Goal: Share content: Share content

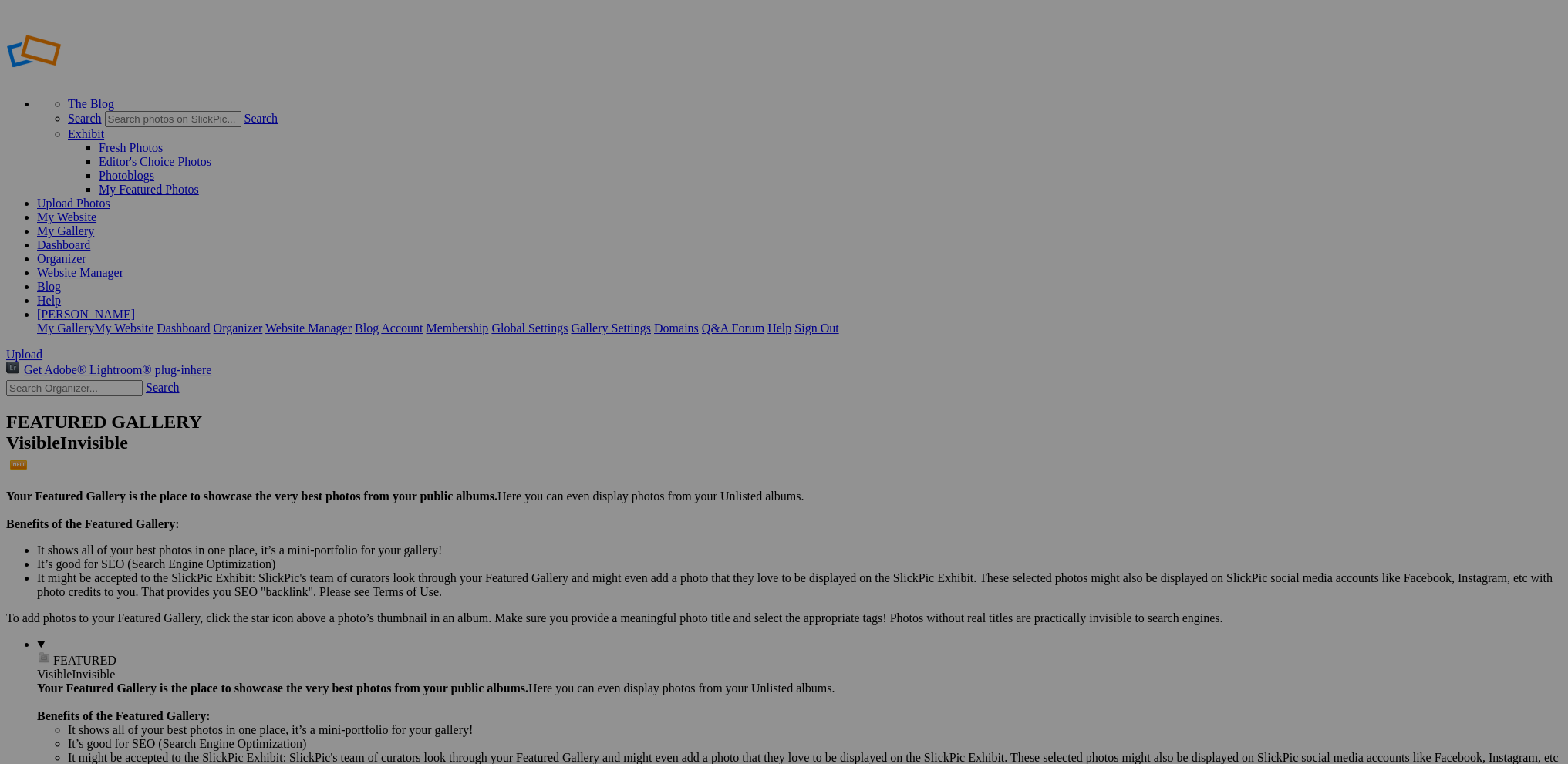
drag, startPoint x: 434, startPoint y: 222, endPoint x: 405, endPoint y: 319, distance: 101.2
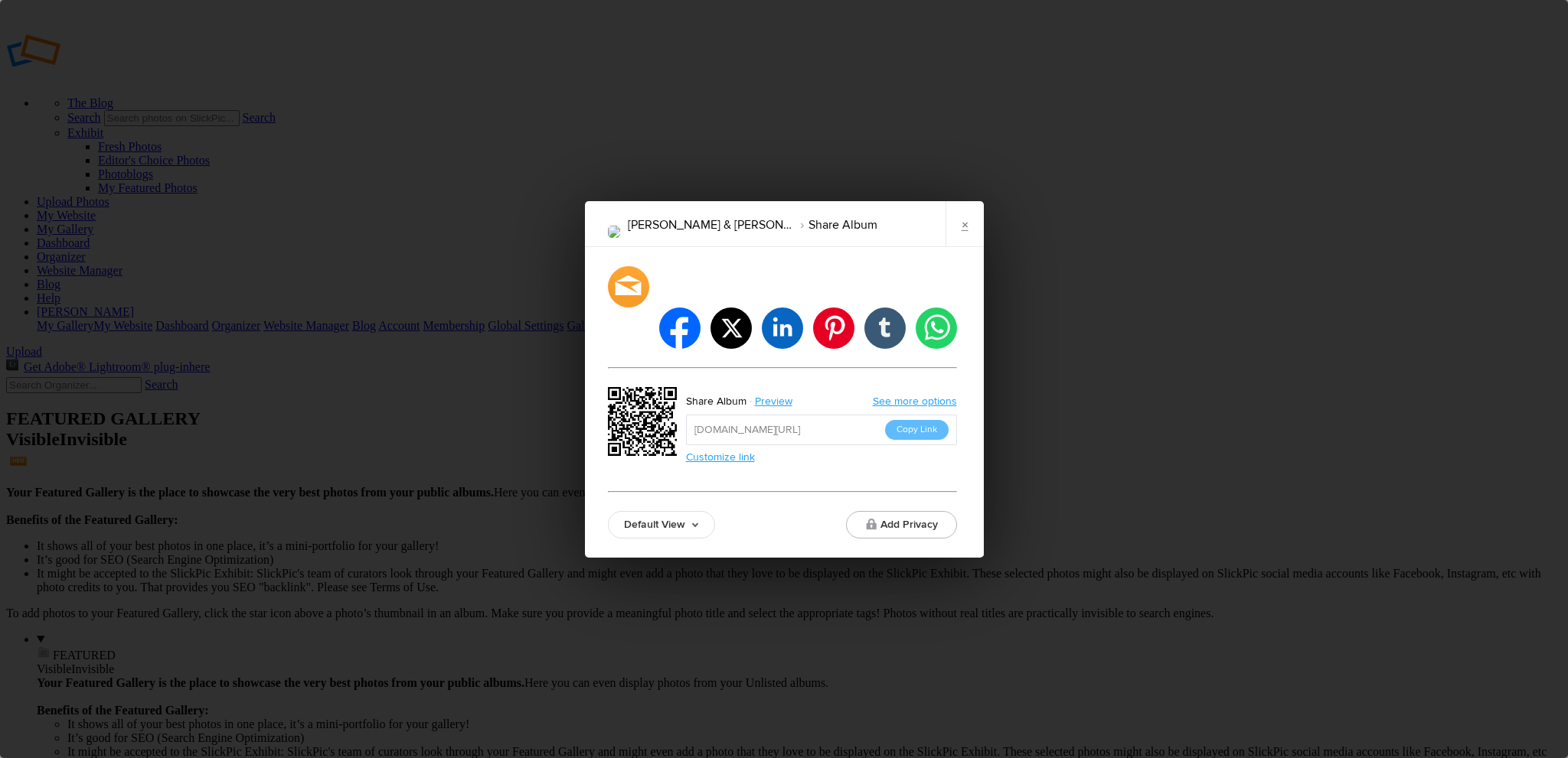
drag, startPoint x: 857, startPoint y: 408, endPoint x: 683, endPoint y: 404, distance: 174.0
click at [683, 404] on div "Share Album Preview See more options https://slickpic.us/18204789N3WN Copy Link…" at bounding box center [782, 424] width 349 height 74
click at [969, 243] on link "×" at bounding box center [964, 224] width 38 height 45
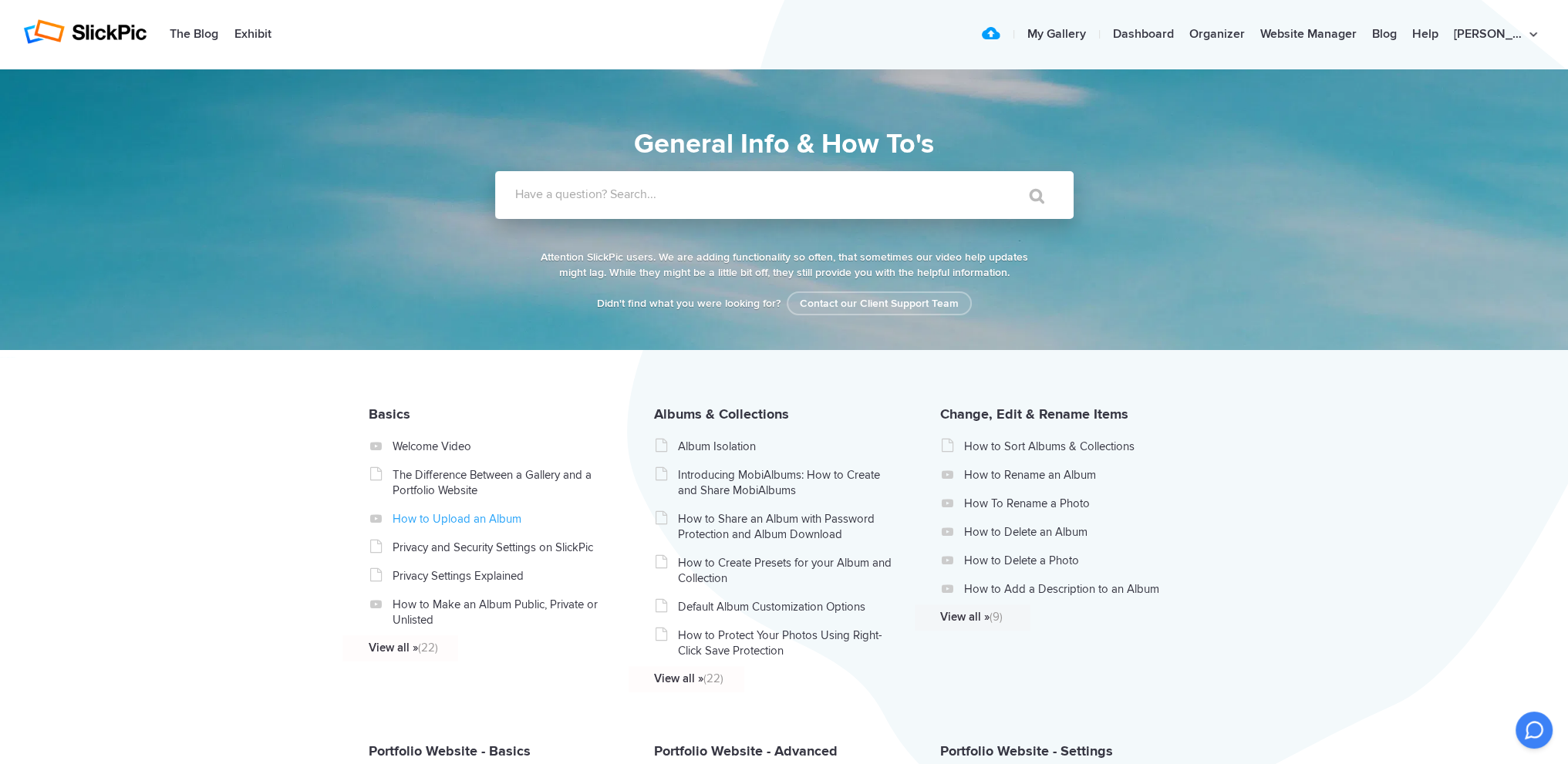
click at [434, 517] on link "How to Upload an Album" at bounding box center [500, 519] width 219 height 15
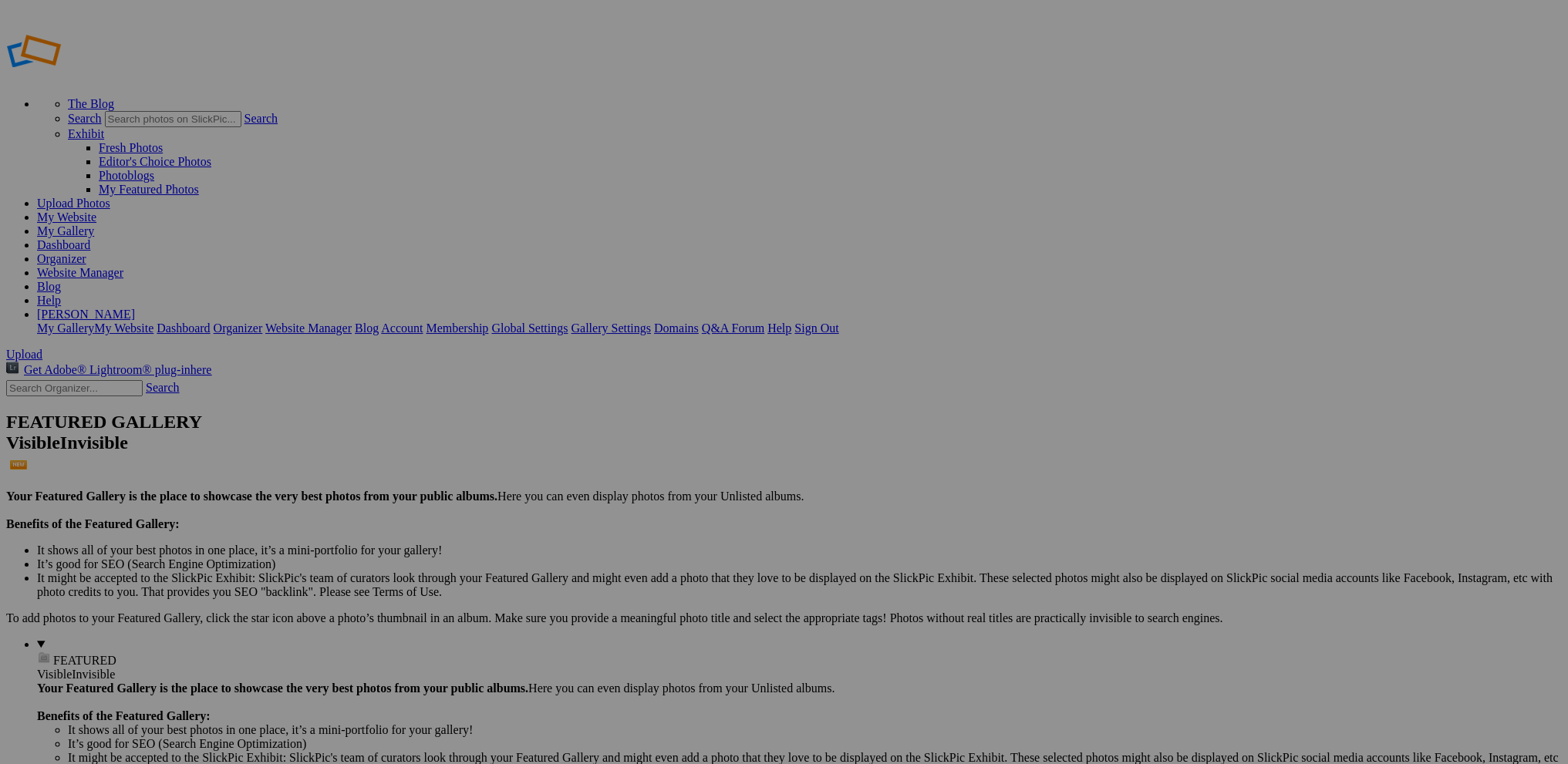
click at [42, 348] on span "Upload" at bounding box center [24, 354] width 36 height 13
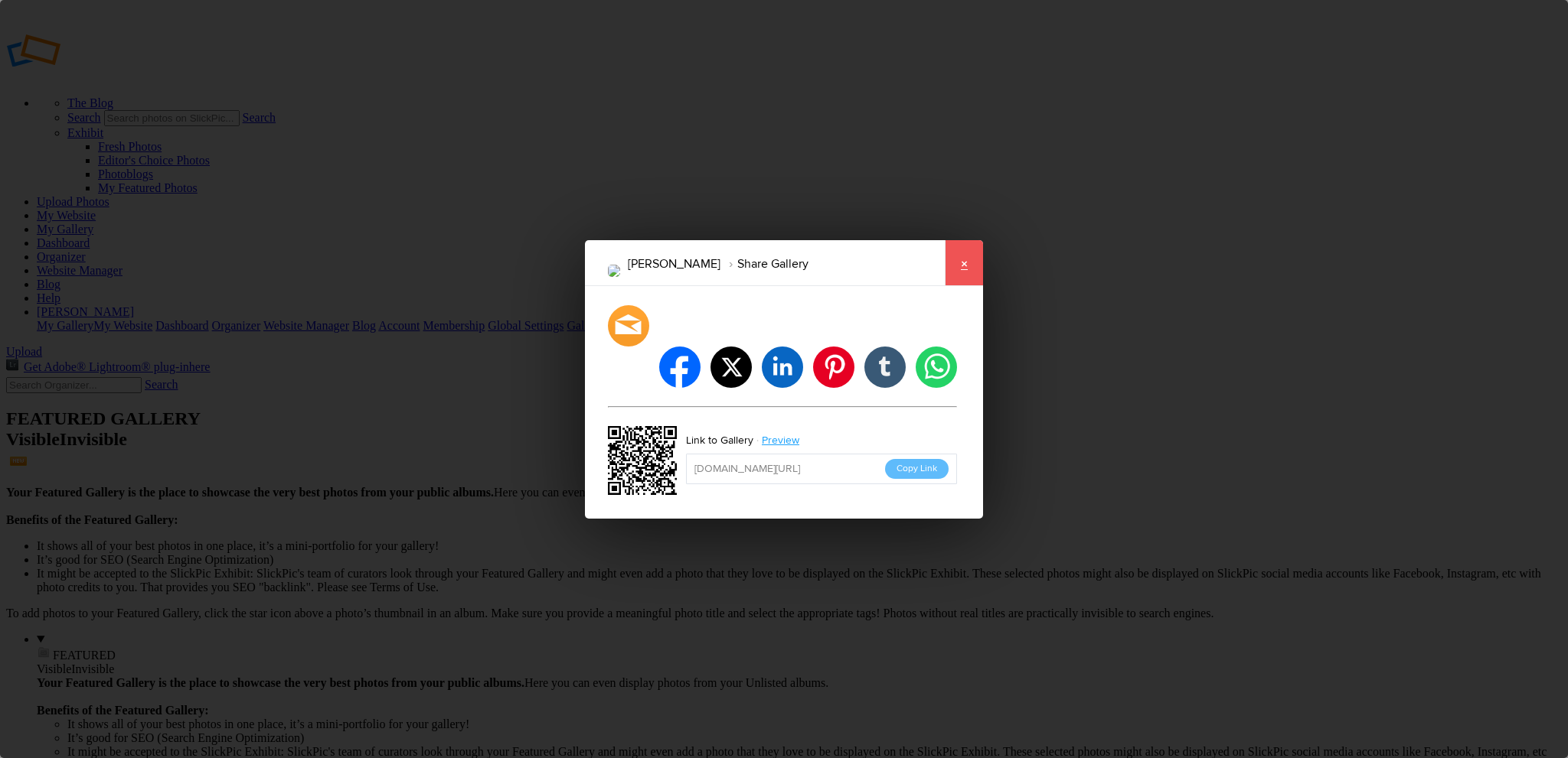
click at [957, 280] on link "×" at bounding box center [964, 263] width 38 height 45
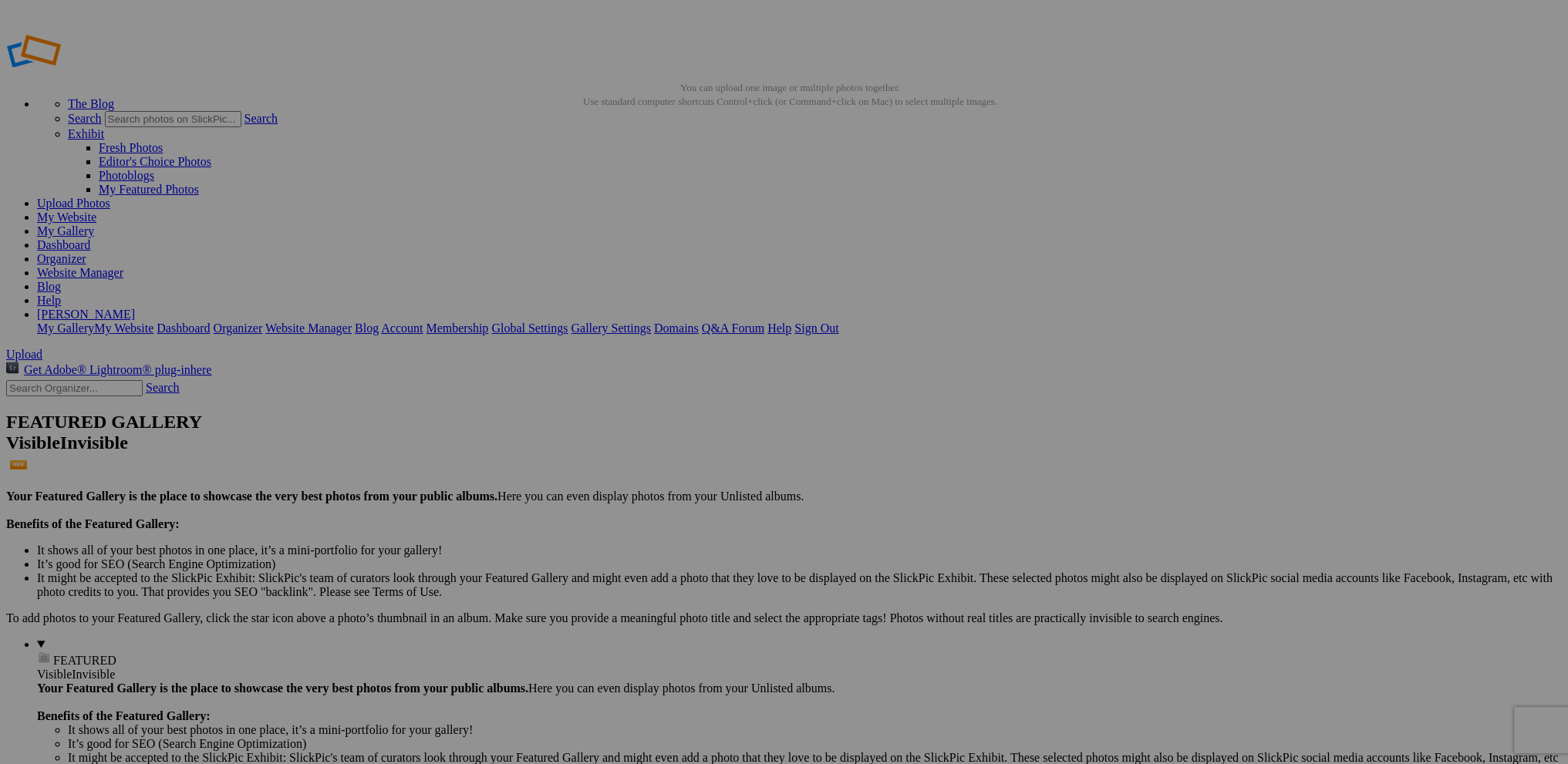
click at [123, 266] on link "Website Manager" at bounding box center [80, 273] width 86 height 13
